Goal: Task Accomplishment & Management: Use online tool/utility

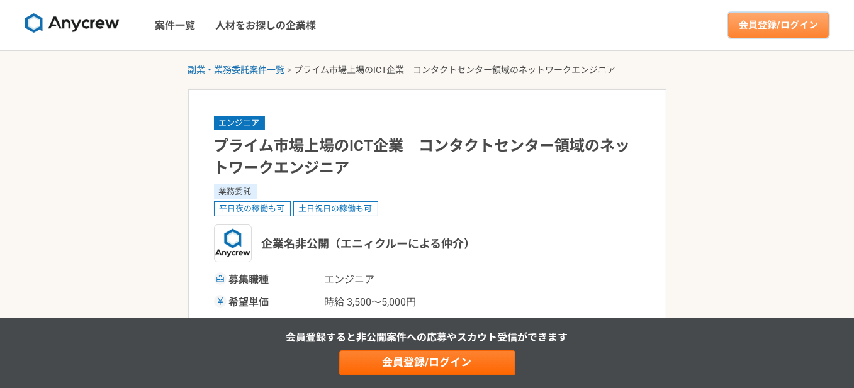
click at [784, 35] on link "会員登録/ログイン" at bounding box center [778, 25] width 101 height 25
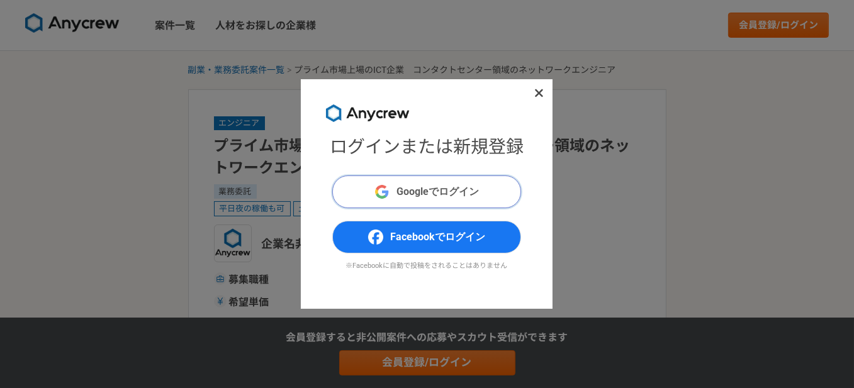
click at [432, 184] on span "Googleでログイン" at bounding box center [438, 191] width 82 height 15
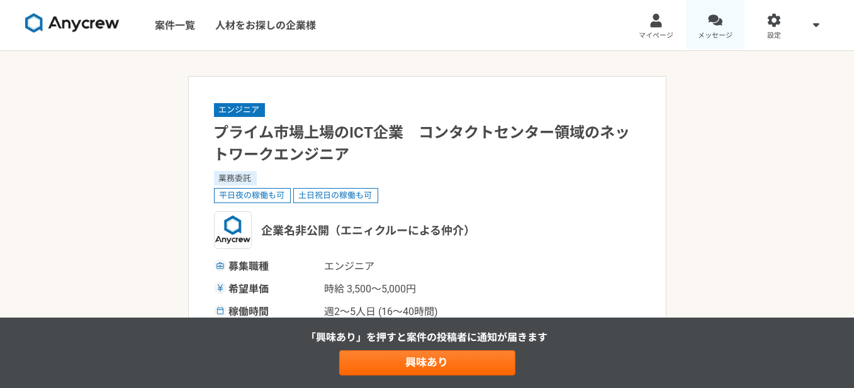
click at [716, 29] on link "メッセージ" at bounding box center [715, 25] width 59 height 50
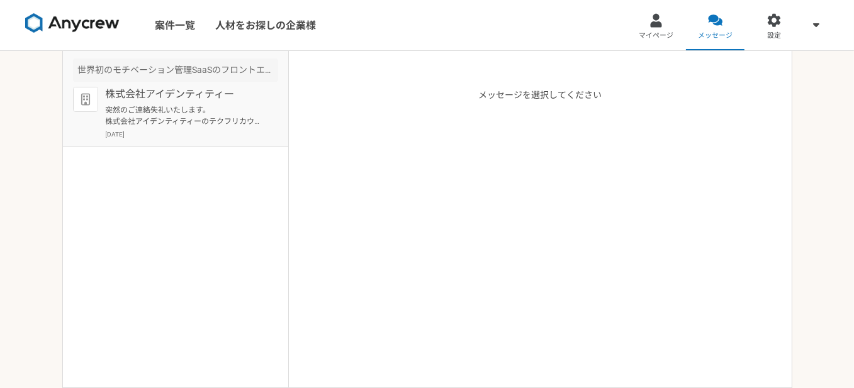
click at [178, 122] on p "突然のご連絡失礼いたします。 株式会社アイデンティティーのテクフリカウンセラーと申します。 この度はSho様にぜひご紹介したい案件があり、ご連絡を差し上げまし…" at bounding box center [183, 115] width 155 height 23
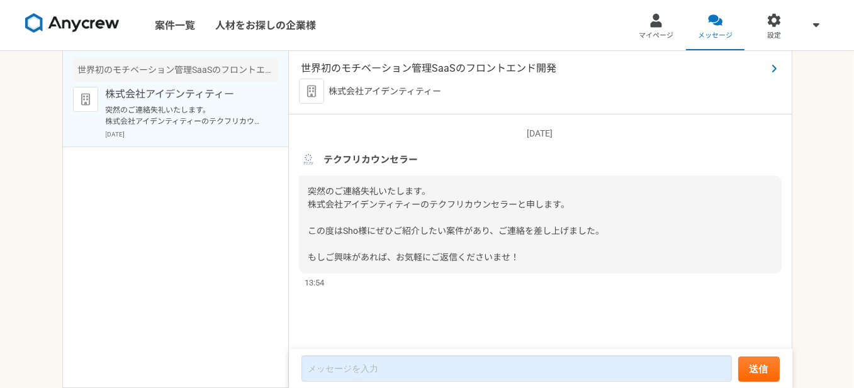
click at [390, 64] on span "世界初のモチベーション管理SaaSのフロントエンド開発" at bounding box center [533, 68] width 465 height 15
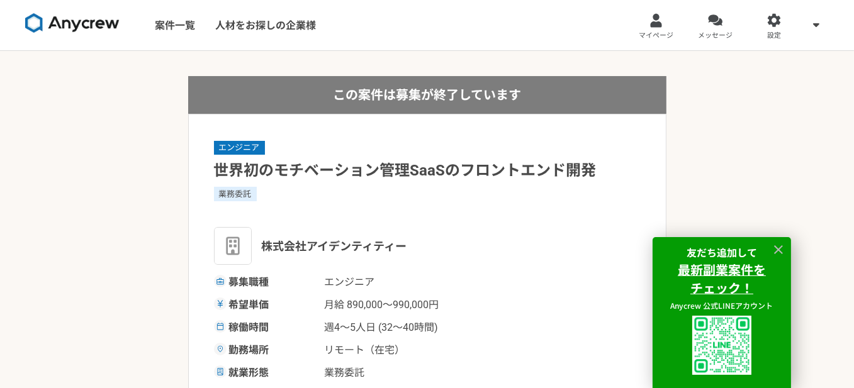
drag, startPoint x: 405, startPoint y: 110, endPoint x: 411, endPoint y: 106, distance: 7.7
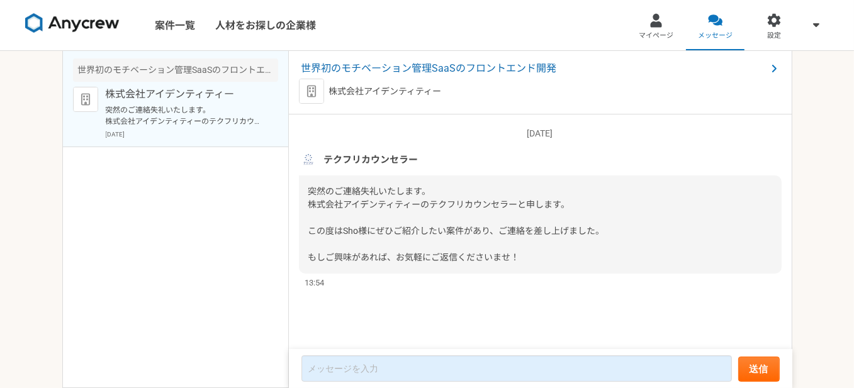
click at [175, 27] on link "案件一覧" at bounding box center [175, 25] width 60 height 50
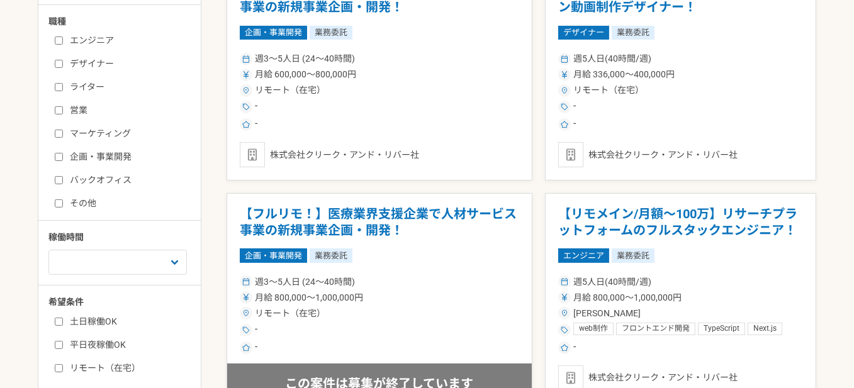
scroll to position [378, 0]
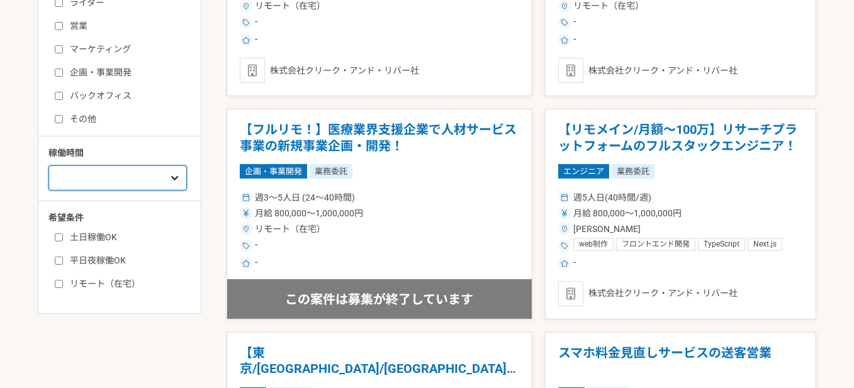
click at [143, 176] on select "週1人日（8時間）以下 週2人日（16時間）以下 週3人日（24時間）以下 週4人日（32時間）以下 週5人日（40時間）以下" at bounding box center [117, 178] width 138 height 25
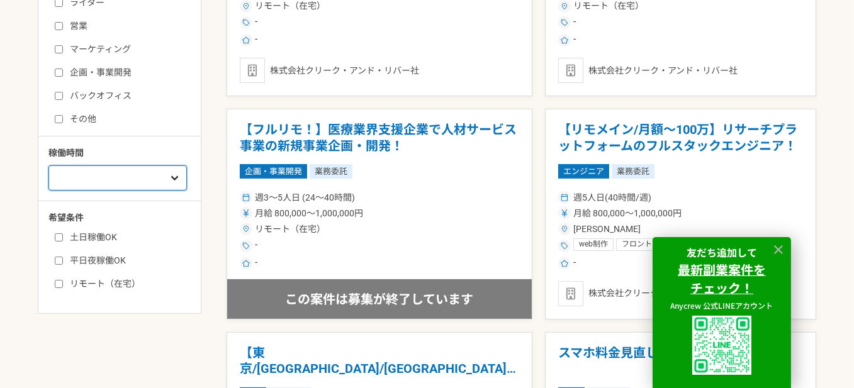
select select "1"
click at [48, 166] on select "週1人日（8時間）以下 週2人日（16時間）以下 週3人日（24時間）以下 週4人日（32時間）以下 週5人日（40時間）以下" at bounding box center [117, 178] width 138 height 25
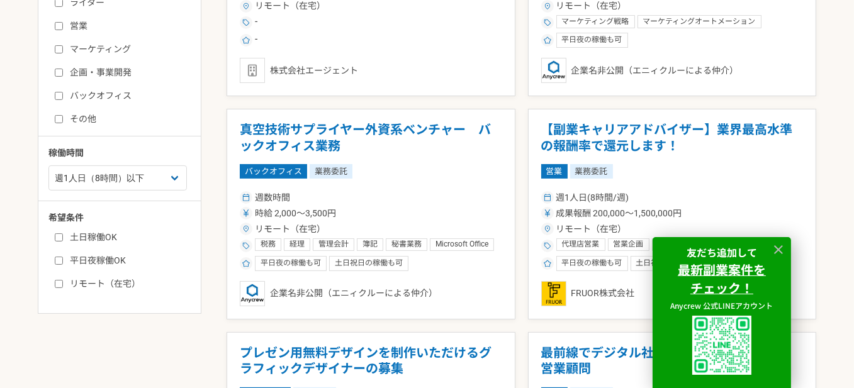
click at [108, 279] on label "リモート（在宅）" at bounding box center [127, 284] width 145 height 13
click at [63, 280] on input "リモート（在宅）" at bounding box center [59, 284] width 8 height 8
checkbox input "true"
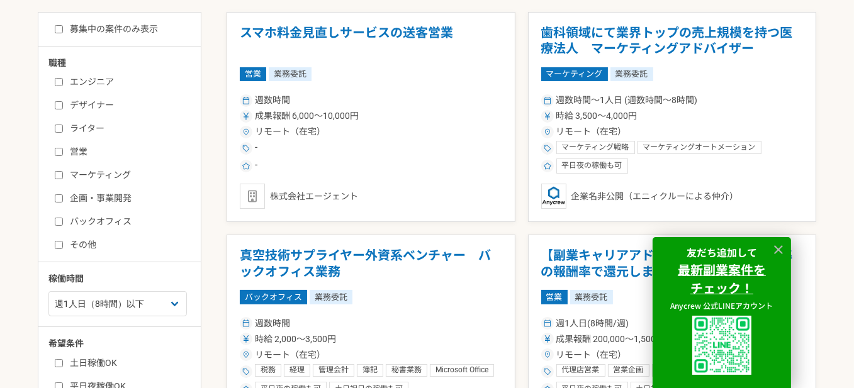
scroll to position [63, 0]
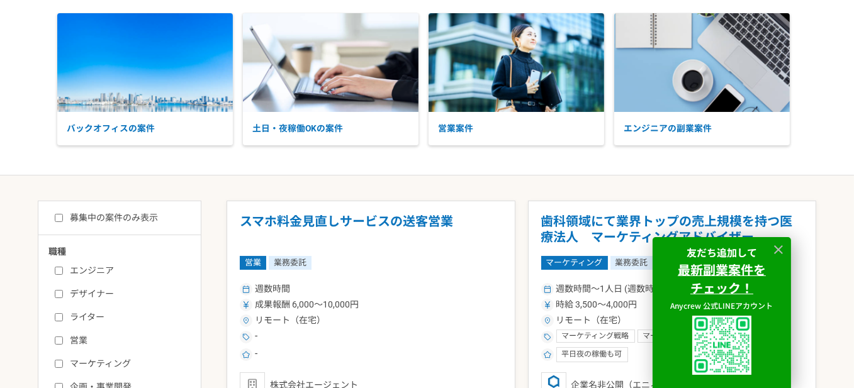
click at [129, 216] on label "募集中の案件のみ表示" at bounding box center [106, 217] width 103 height 13
click at [63, 216] on input "募集中の案件のみ表示" at bounding box center [59, 218] width 8 height 8
checkbox input "true"
click at [79, 264] on label "エンジニア" at bounding box center [127, 270] width 145 height 13
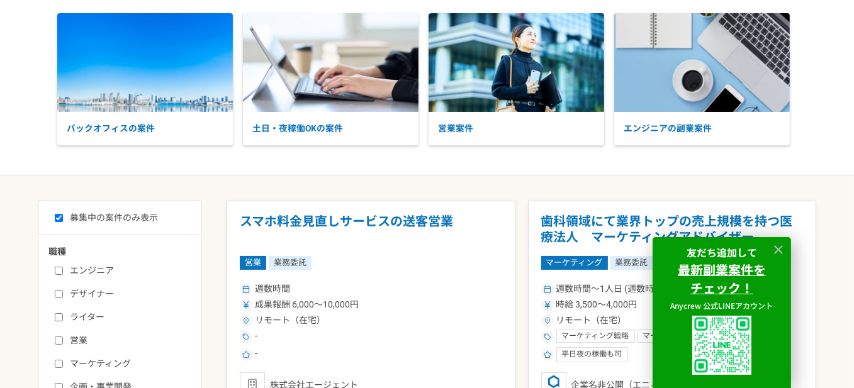
click at [63, 267] on input "エンジニア" at bounding box center [59, 271] width 8 height 8
checkbox input "true"
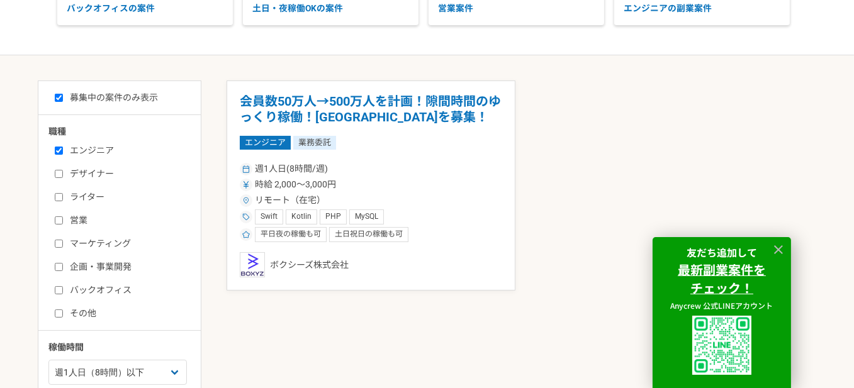
scroll to position [189, 0]
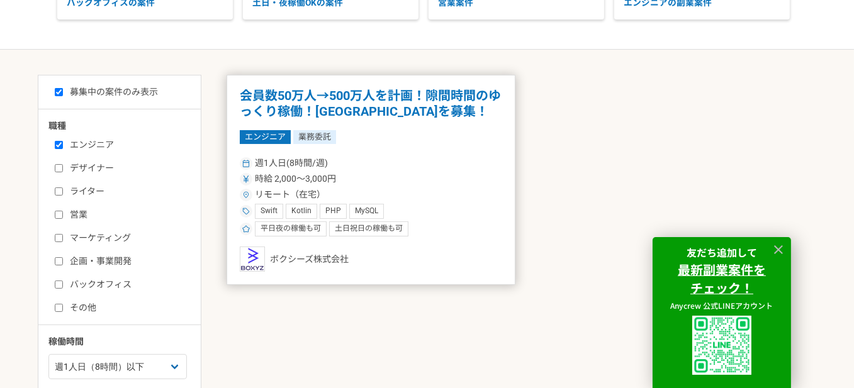
click at [355, 111] on h1 "会員数50万人→500万人を計画！隙間時間のゆっくり稼働！[GEOGRAPHIC_DATA]を募集！" at bounding box center [371, 104] width 262 height 32
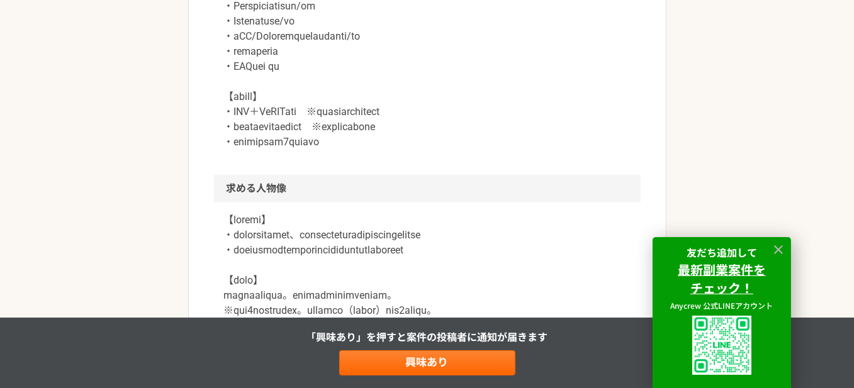
scroll to position [1007, 0]
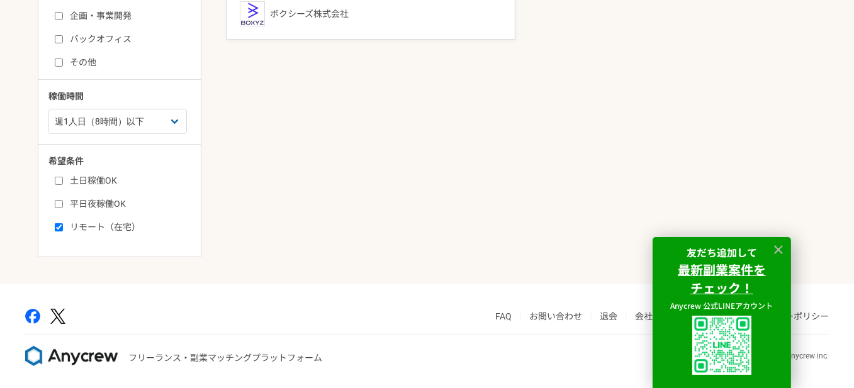
scroll to position [436, 0]
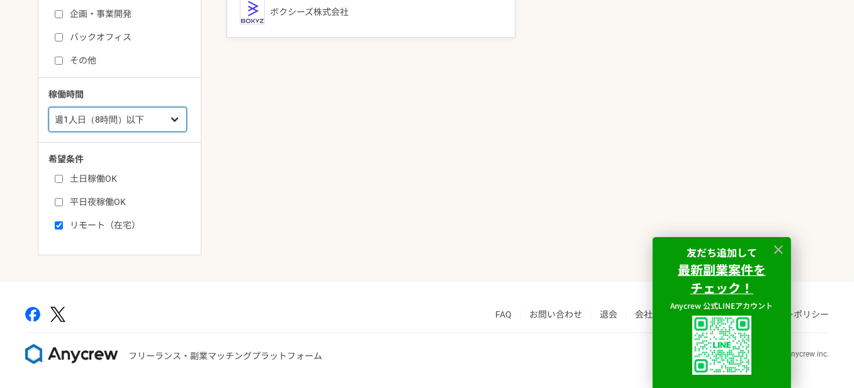
click at [120, 118] on select "週1人日（8時間）以下 週2人日（16時間）以下 週3人日（24時間）以下 週4人日（32時間）以下 週5人日（40時間）以下" at bounding box center [117, 119] width 138 height 25
click at [48, 107] on select "週1人日（8時間）以下 週2人日（16時間）以下 週3人日（24時間）以下 週4人日（32時間）以下 週5人日（40時間）以下" at bounding box center [117, 119] width 138 height 25
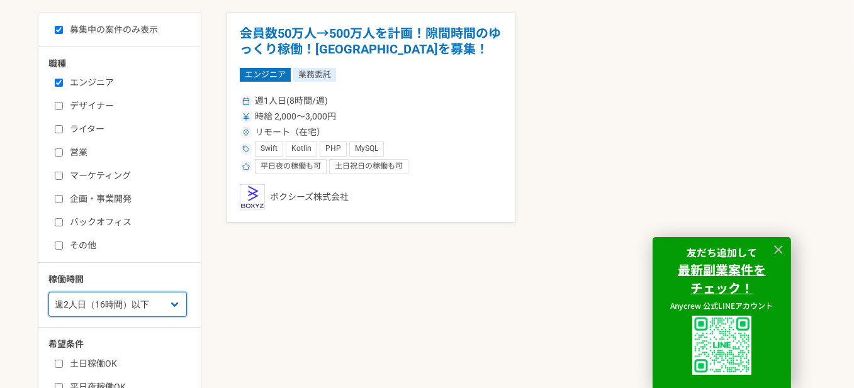
scroll to position [373, 0]
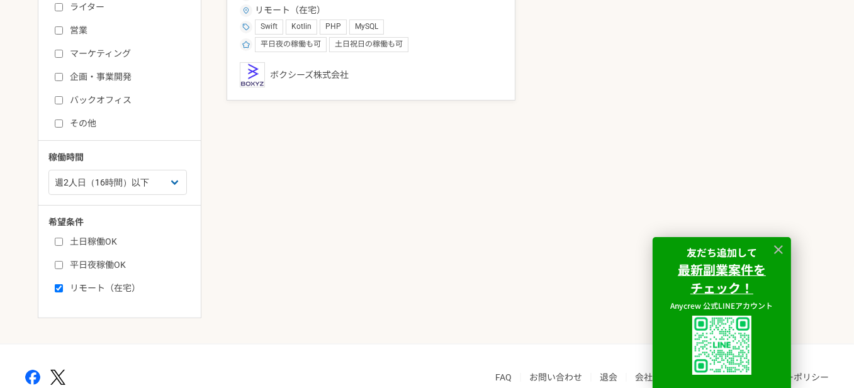
click at [118, 194] on div "職種 エンジニア デザイナー ライター 営業 マーケティング 企画・事業開発 バックオフィス その他 稼働時間 週1人日（8時間）以下 週2人日（16時間）以…" at bounding box center [119, 115] width 162 height 360
drag, startPoint x: 113, startPoint y: 176, endPoint x: 116, endPoint y: 188, distance: 13.0
click at [113, 176] on select "週1人日（8時間）以下 週2人日（16時間）以下 週3人日（24時間）以下 週4人日（32時間）以下 週5人日（40時間）以下" at bounding box center [117, 182] width 138 height 25
select select "3"
click at [48, 170] on select "週1人日（8時間）以下 週2人日（16時間）以下 週3人日（24時間）以下 週4人日（32時間）以下 週5人日（40時間）以下" at bounding box center [117, 182] width 138 height 25
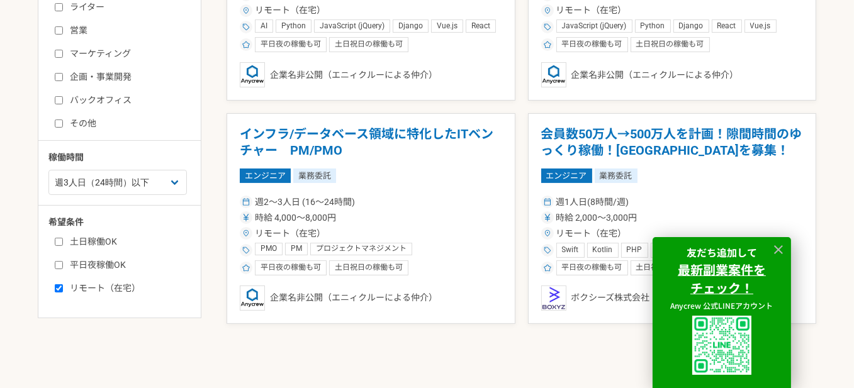
click at [94, 242] on label "土日稼働OK" at bounding box center [127, 241] width 145 height 13
click at [63, 242] on input "土日稼働OK" at bounding box center [59, 242] width 8 height 8
checkbox input "true"
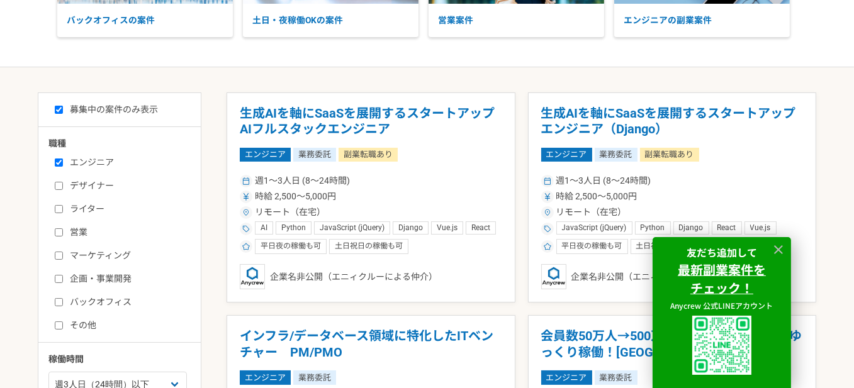
scroll to position [121, 0]
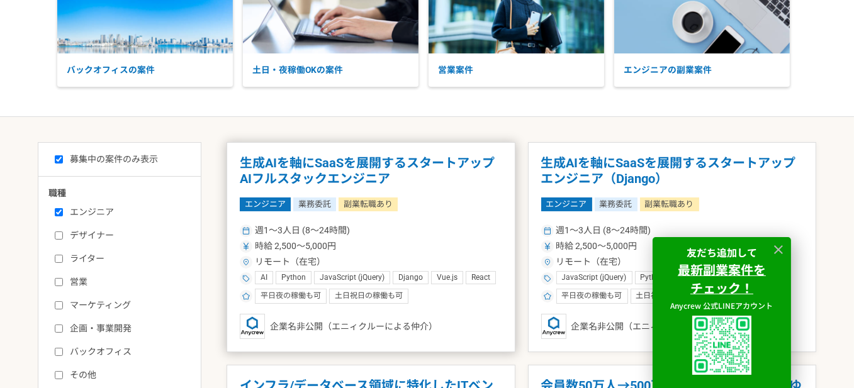
click at [327, 161] on h1 "生成AIを軸にSaaSを展開するスタートアップ　AIフルスタックエンジニア" at bounding box center [371, 171] width 262 height 32
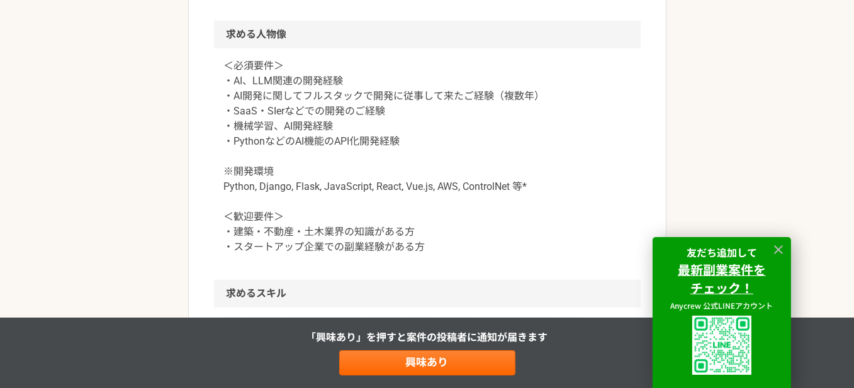
scroll to position [1196, 0]
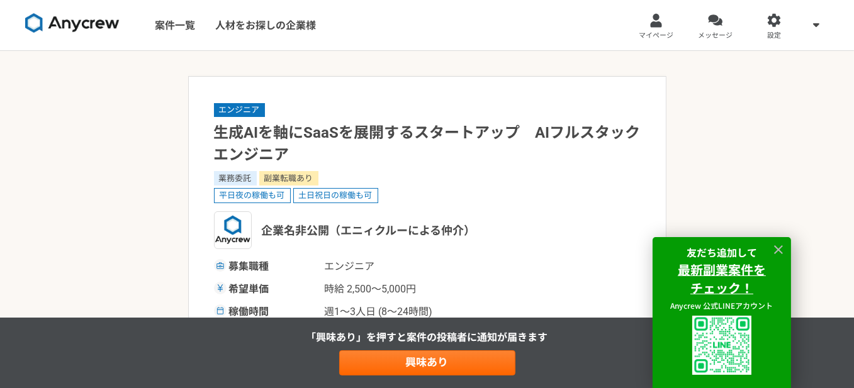
select select "3"
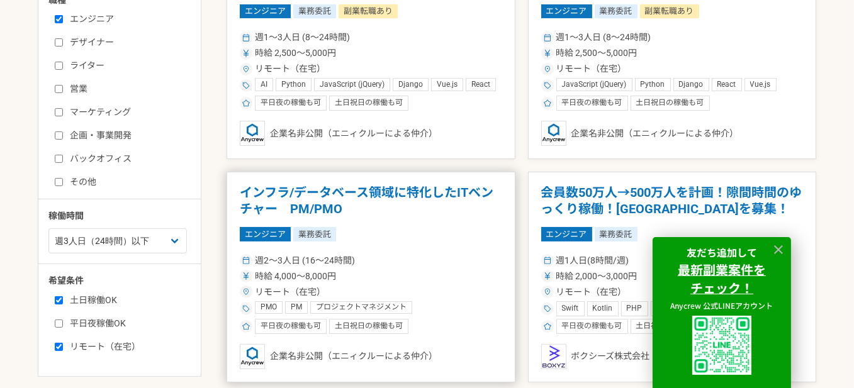
scroll to position [189, 0]
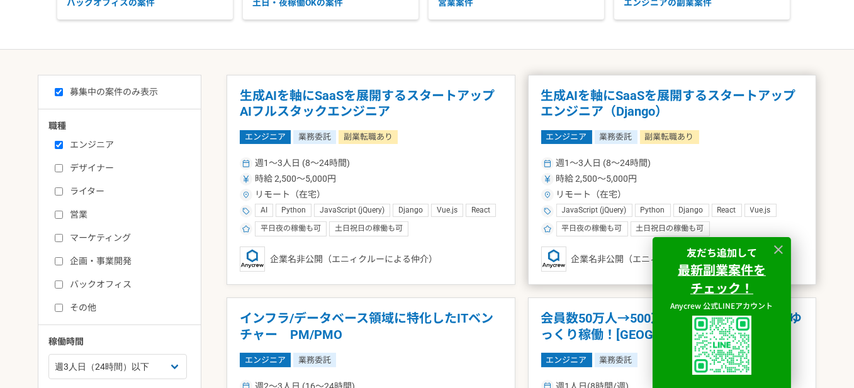
click at [624, 99] on h1 "生成AIを軸にSaaSを展開するスタートアップ　エンジニア（Django）" at bounding box center [672, 104] width 262 height 32
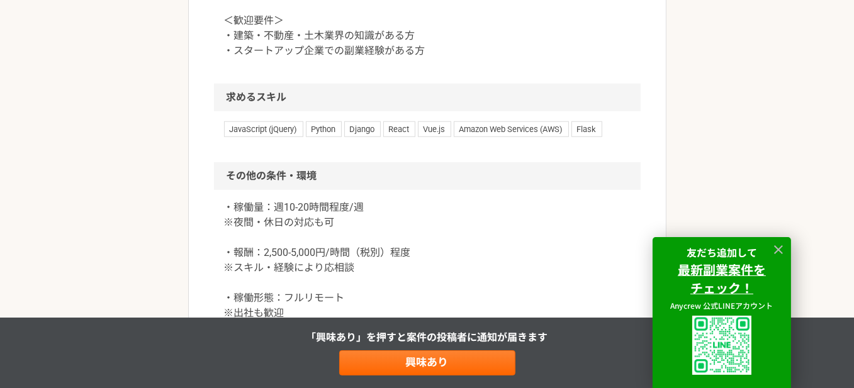
scroll to position [1511, 0]
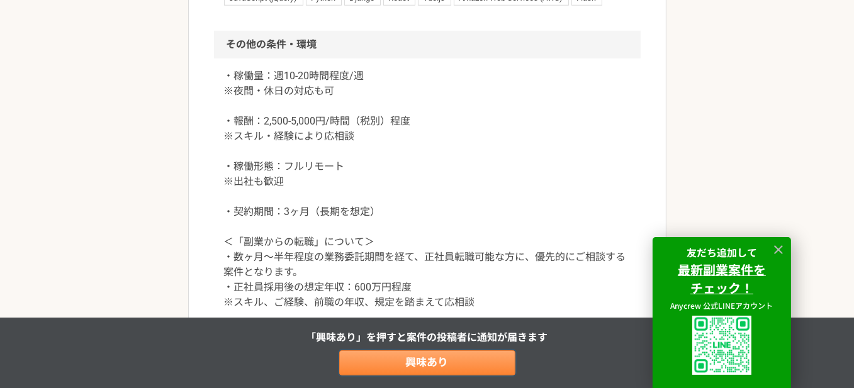
click at [473, 356] on link "興味あり" at bounding box center [427, 363] width 176 height 25
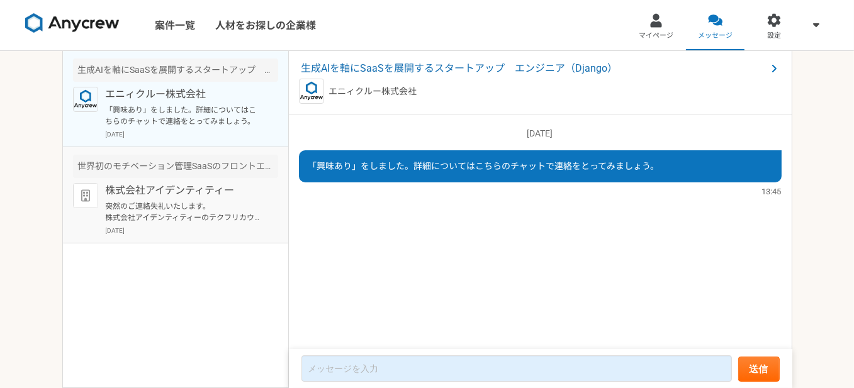
click at [223, 186] on p "株式会社アイデンティティー" at bounding box center [183, 190] width 155 height 15
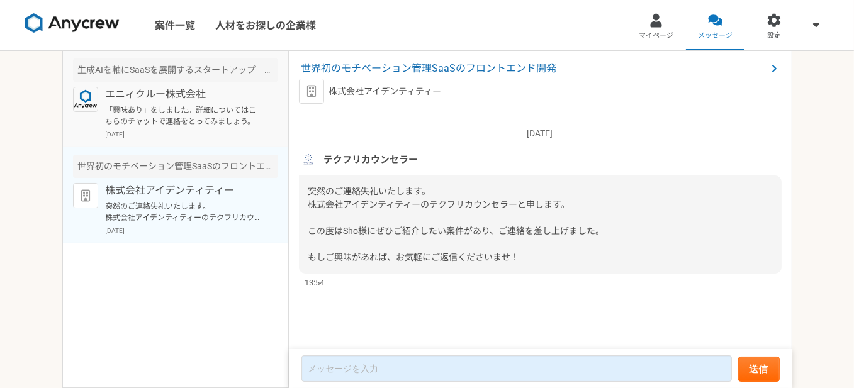
click at [218, 121] on p "「興味あり」をしました。詳細についてはこちらのチャットで連絡をとってみましょう。" at bounding box center [183, 115] width 155 height 23
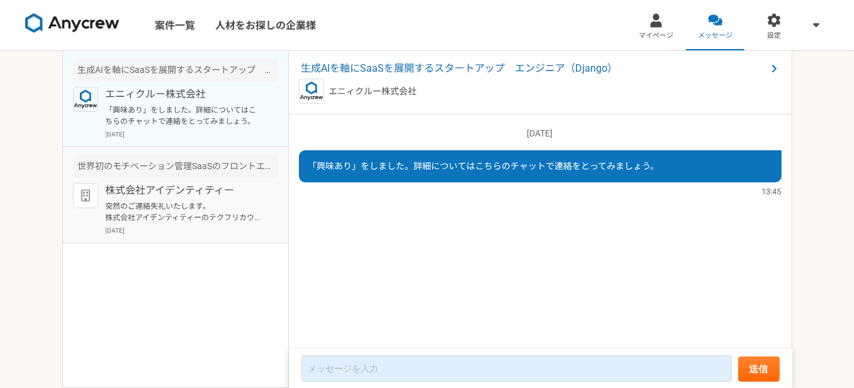
click at [149, 194] on p "株式会社アイデンティティー" at bounding box center [183, 190] width 155 height 15
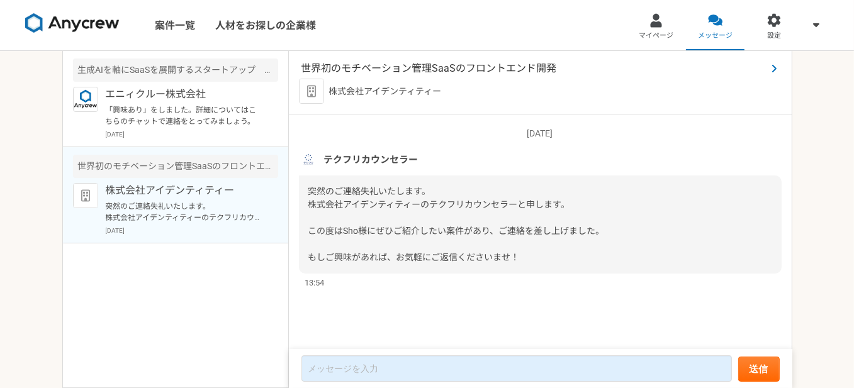
click at [354, 70] on span "世界初のモチベーション管理SaaSのフロントエンド開発" at bounding box center [533, 68] width 465 height 15
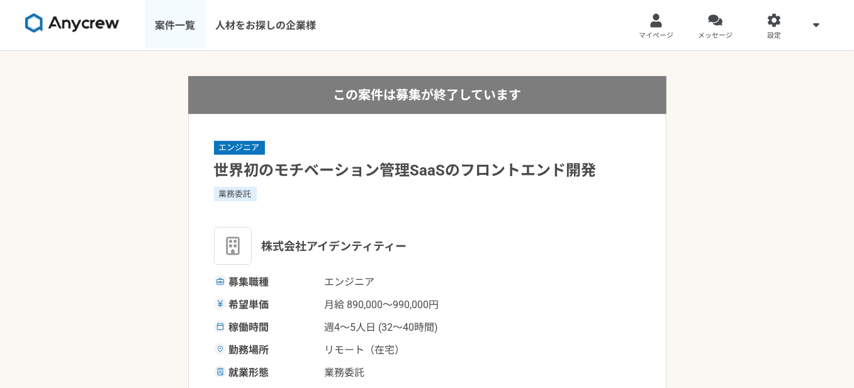
drag, startPoint x: 159, startPoint y: 31, endPoint x: 175, endPoint y: 32, distance: 15.8
click at [159, 31] on link "案件一覧" at bounding box center [175, 25] width 60 height 50
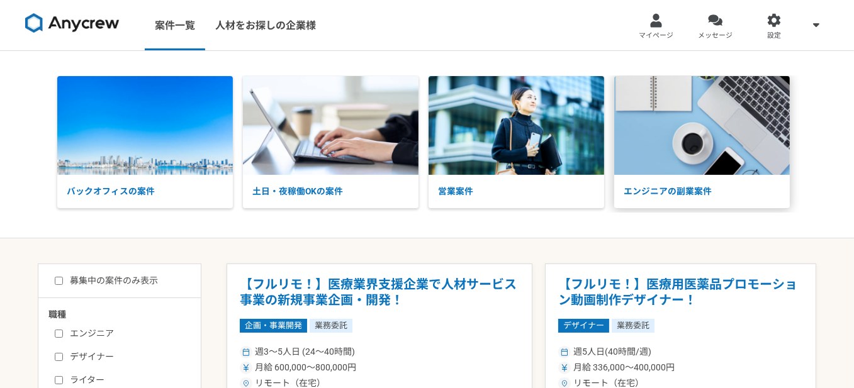
click at [723, 169] on img at bounding box center [702, 125] width 176 height 99
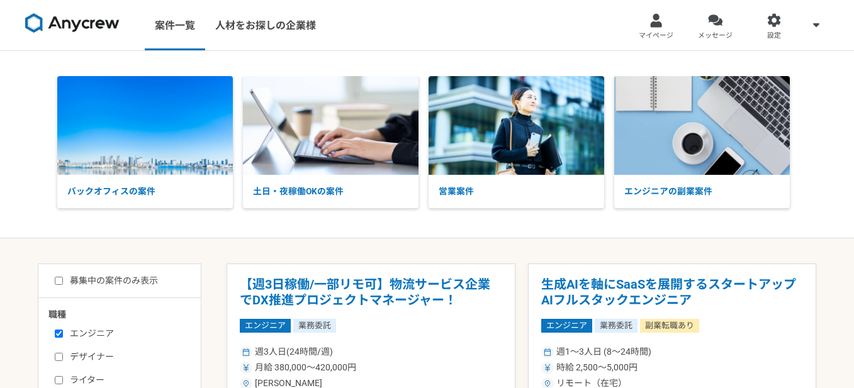
select select "3"
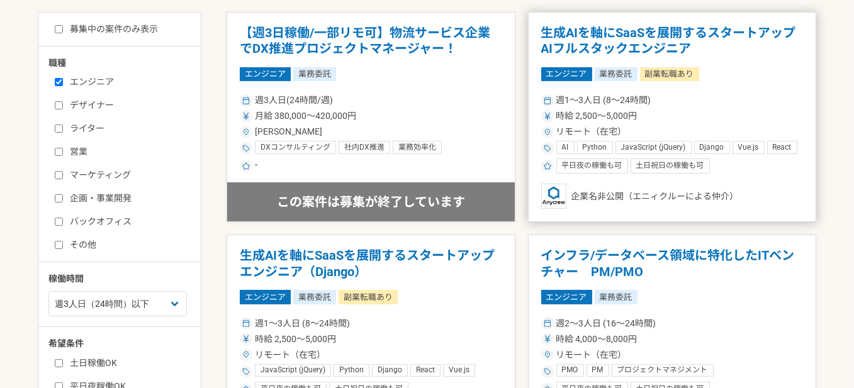
scroll to position [252, 0]
